Goal: Find specific page/section: Find specific page/section

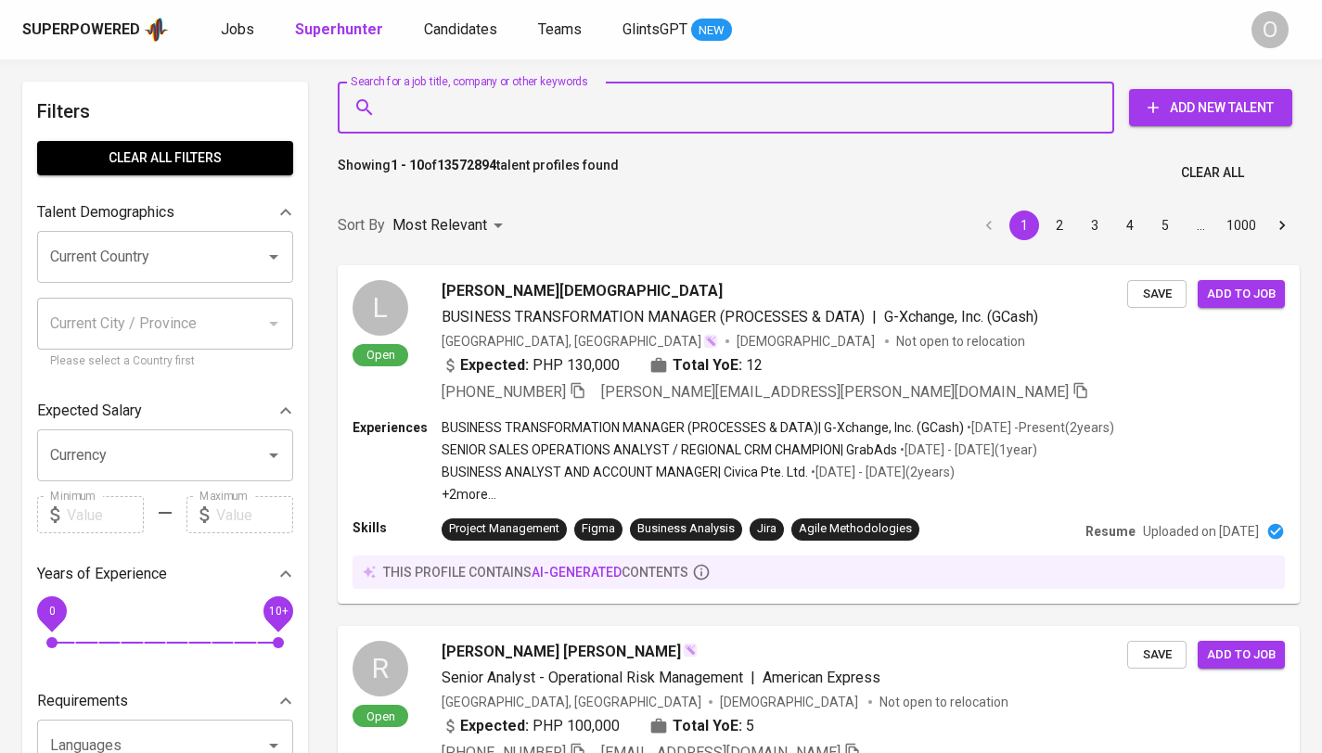
click at [530, 104] on input "Search for a job title, company or other keywords" at bounding box center [730, 107] width 695 height 35
paste input "PT. Mutia Culinary Concepts"
type input "PT. Mutia Culinary Concepts"
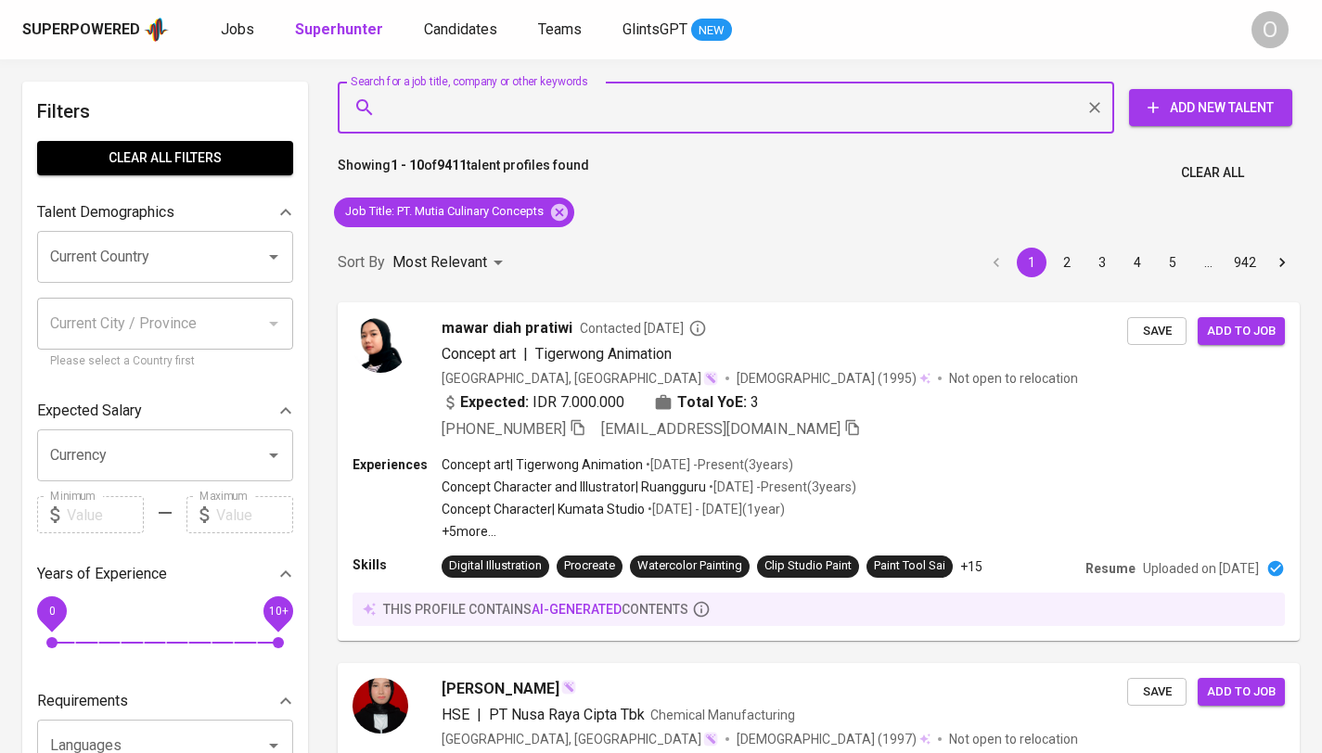
click at [747, 104] on input "Search for a job title, company or other keywords" at bounding box center [730, 107] width 695 height 35
paste input "[PERSON_NAME]"
type input "[PERSON_NAME]"
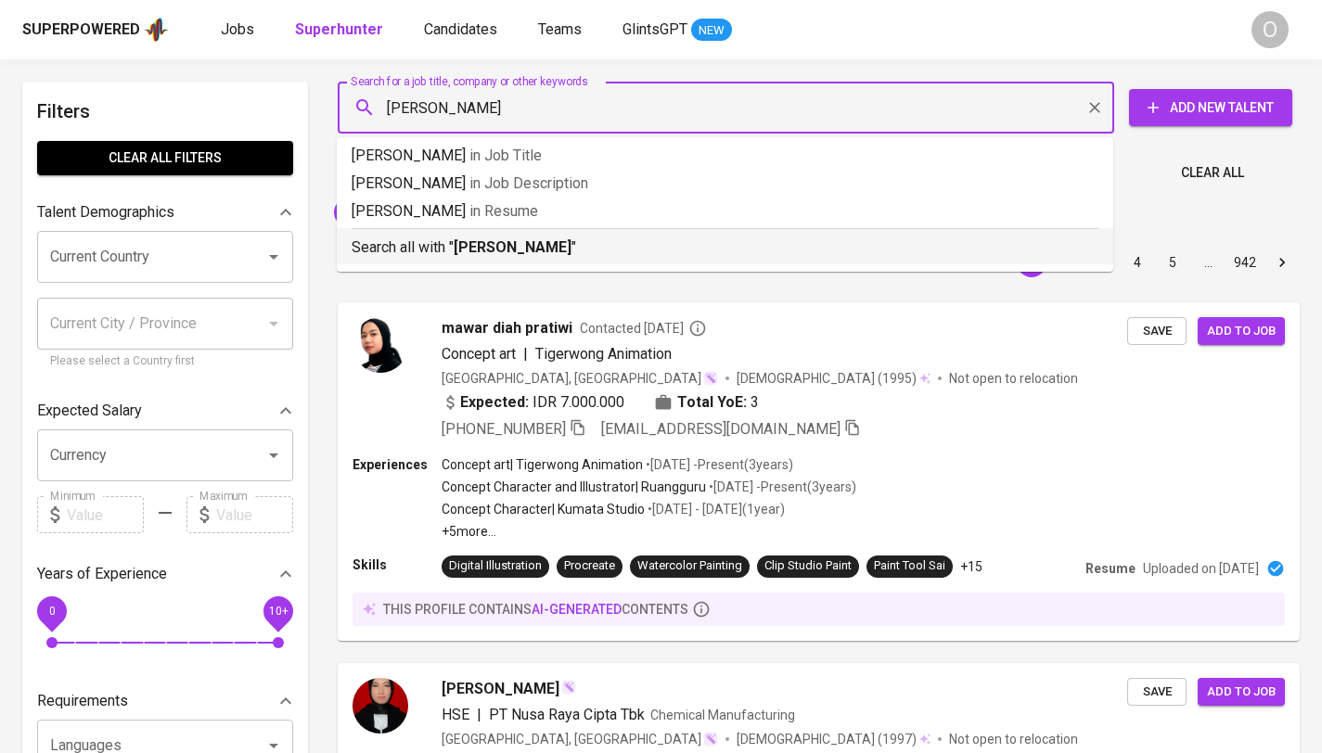
click at [502, 247] on b "[PERSON_NAME]" at bounding box center [513, 247] width 118 height 18
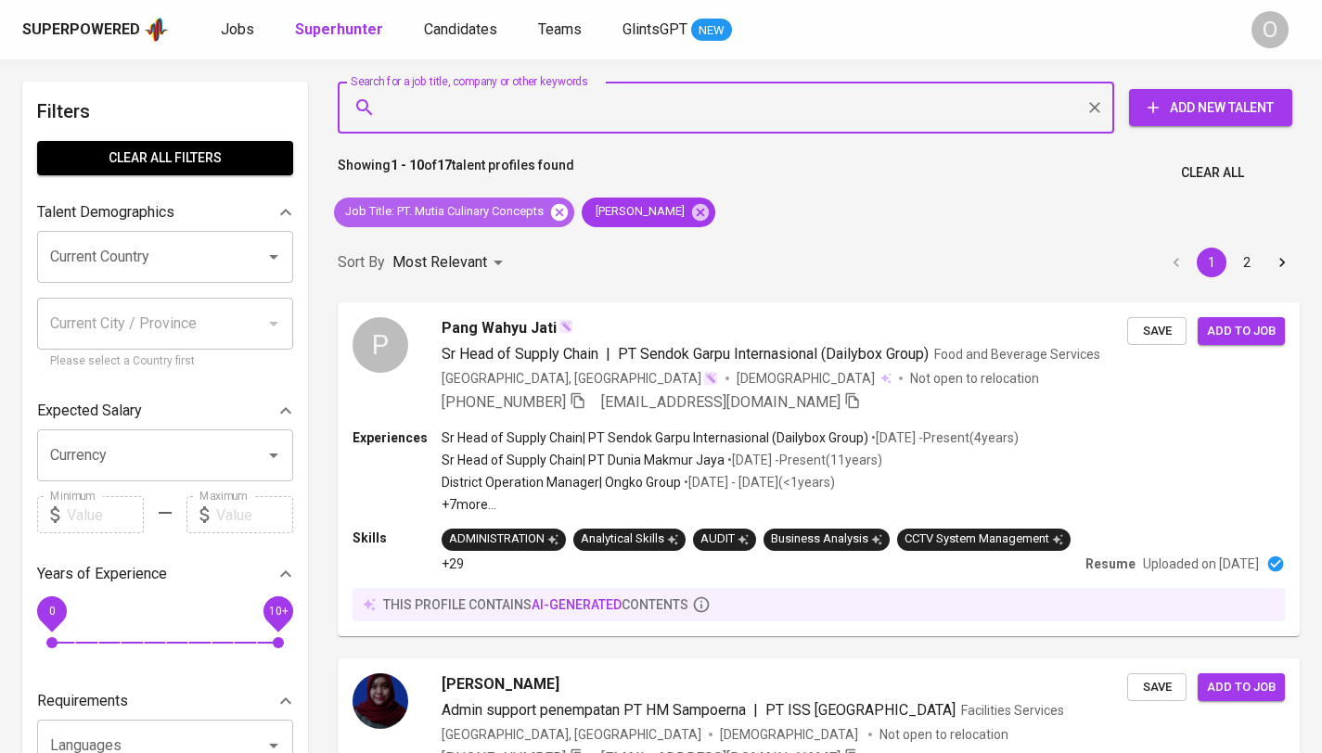
click at [568, 216] on icon at bounding box center [559, 211] width 17 height 17
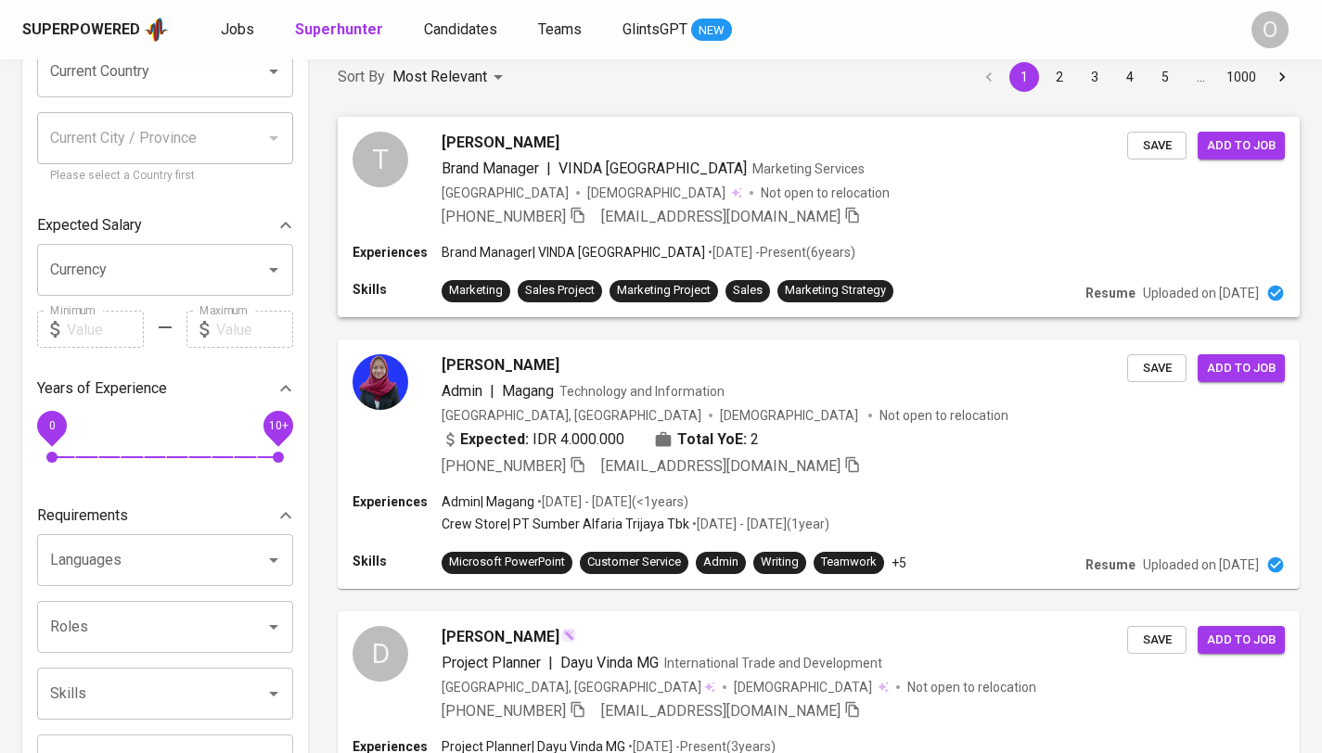
scroll to position [280, 0]
